Goal: Information Seeking & Learning: Learn about a topic

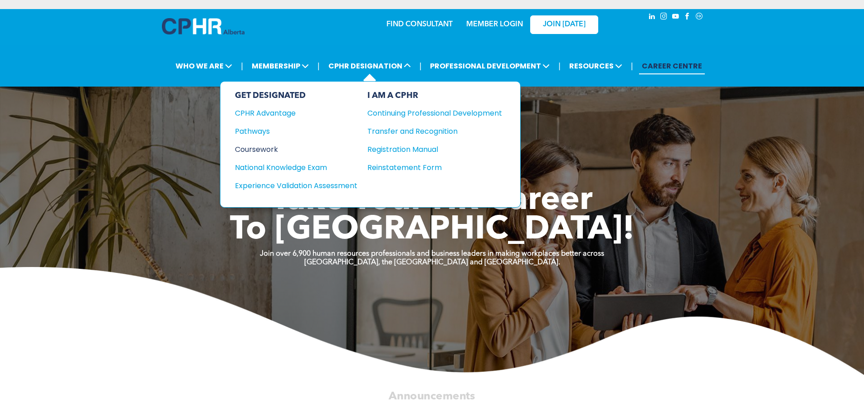
click at [258, 149] on div "Coursework" at bounding box center [290, 149] width 110 height 11
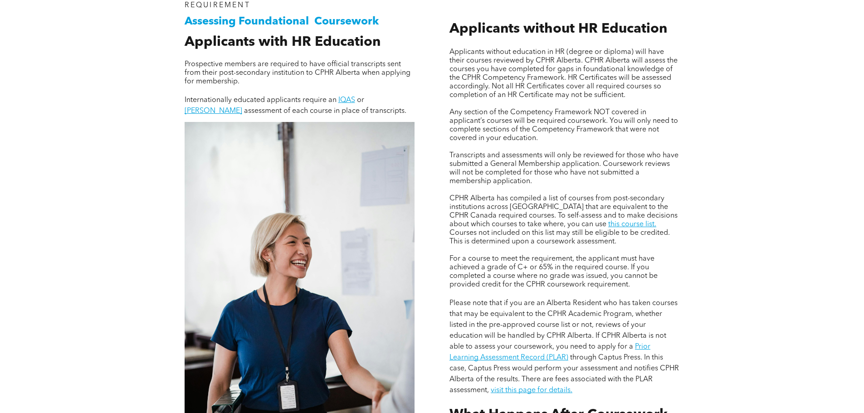
scroll to position [680, 0]
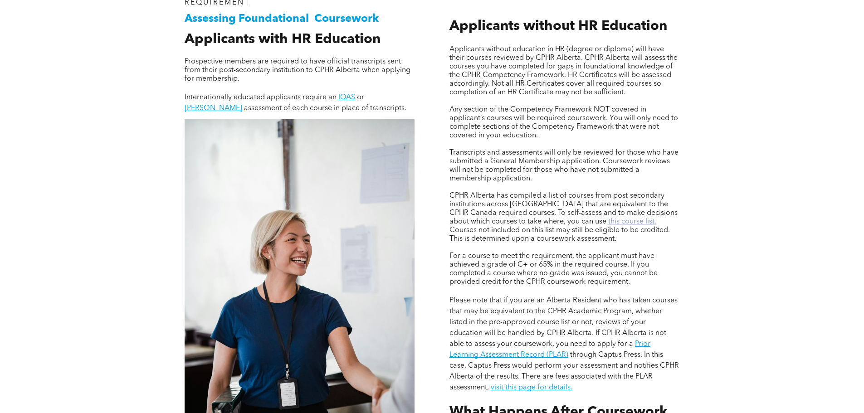
click at [608, 223] on link "this course list." at bounding box center [632, 221] width 48 height 7
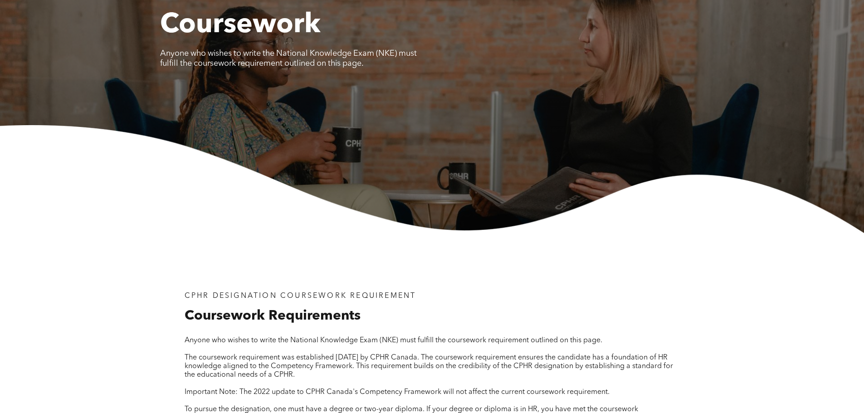
scroll to position [0, 0]
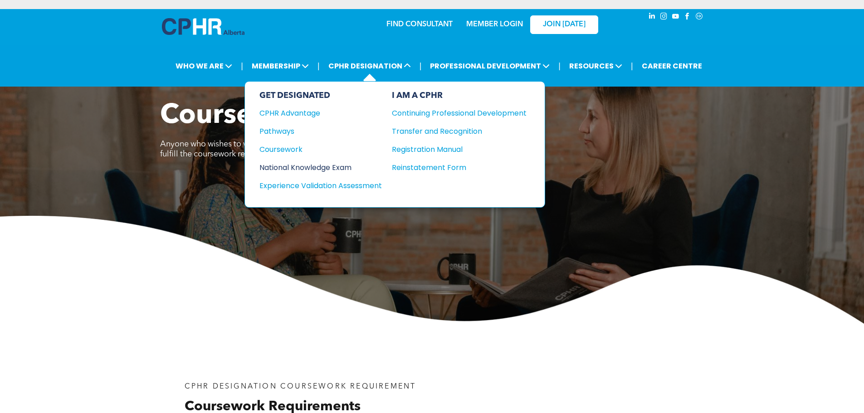
click at [292, 168] on div "National Knowledge Exam" at bounding box center [314, 167] width 110 height 11
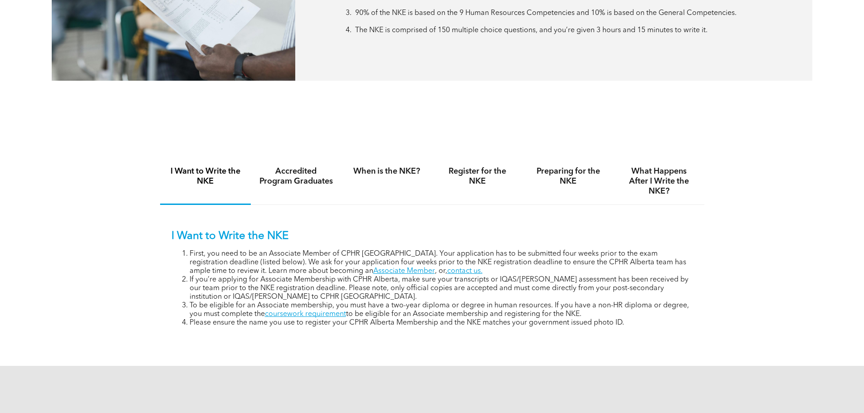
scroll to position [544, 0]
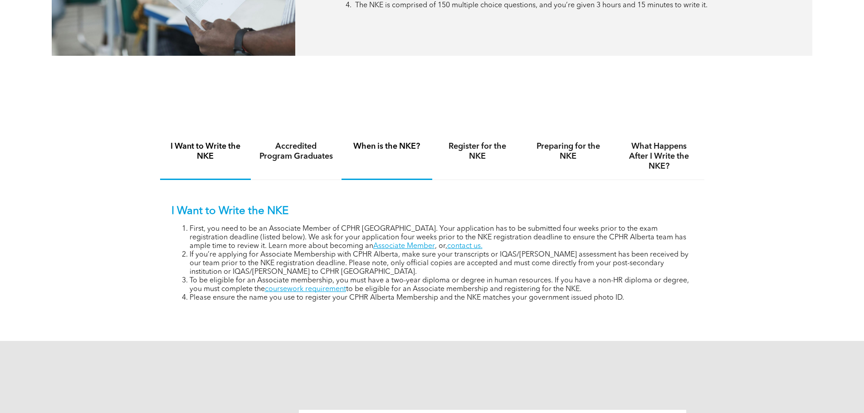
click at [397, 146] on h4 "When is the NKE?" at bounding box center [387, 146] width 74 height 10
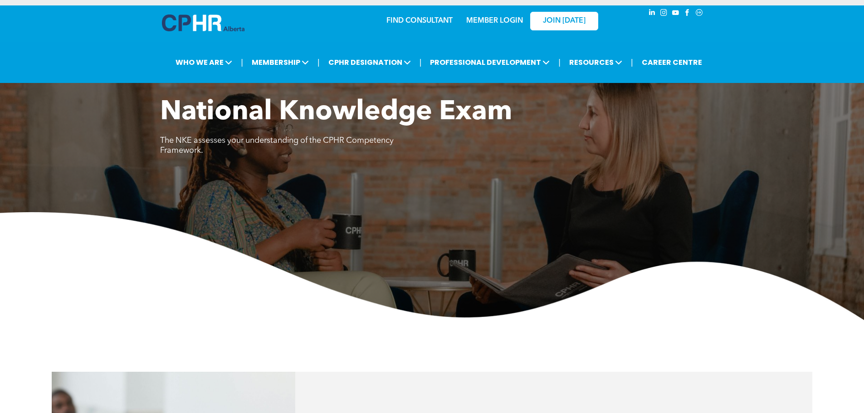
scroll to position [0, 0]
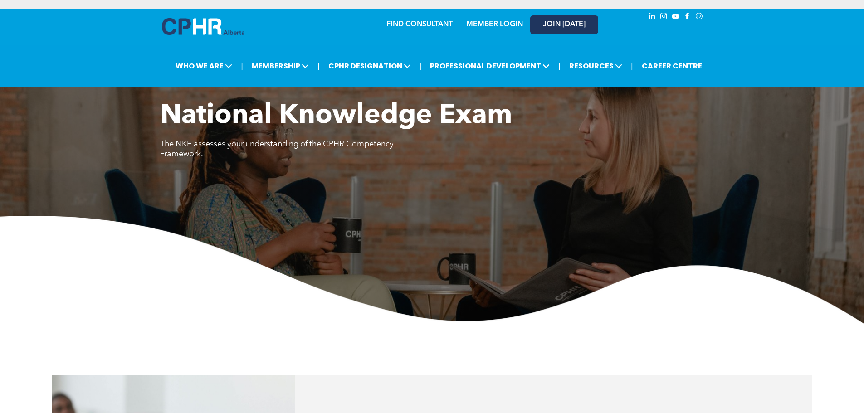
click at [566, 19] on link "JOIN [DATE]" at bounding box center [564, 24] width 68 height 19
click at [498, 24] on link "MEMBER LOGIN" at bounding box center [494, 24] width 57 height 7
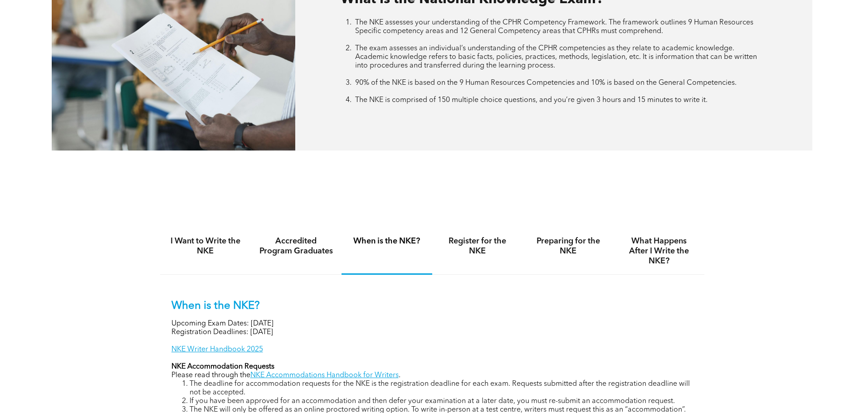
scroll to position [453, 0]
